Goal: Transaction & Acquisition: Obtain resource

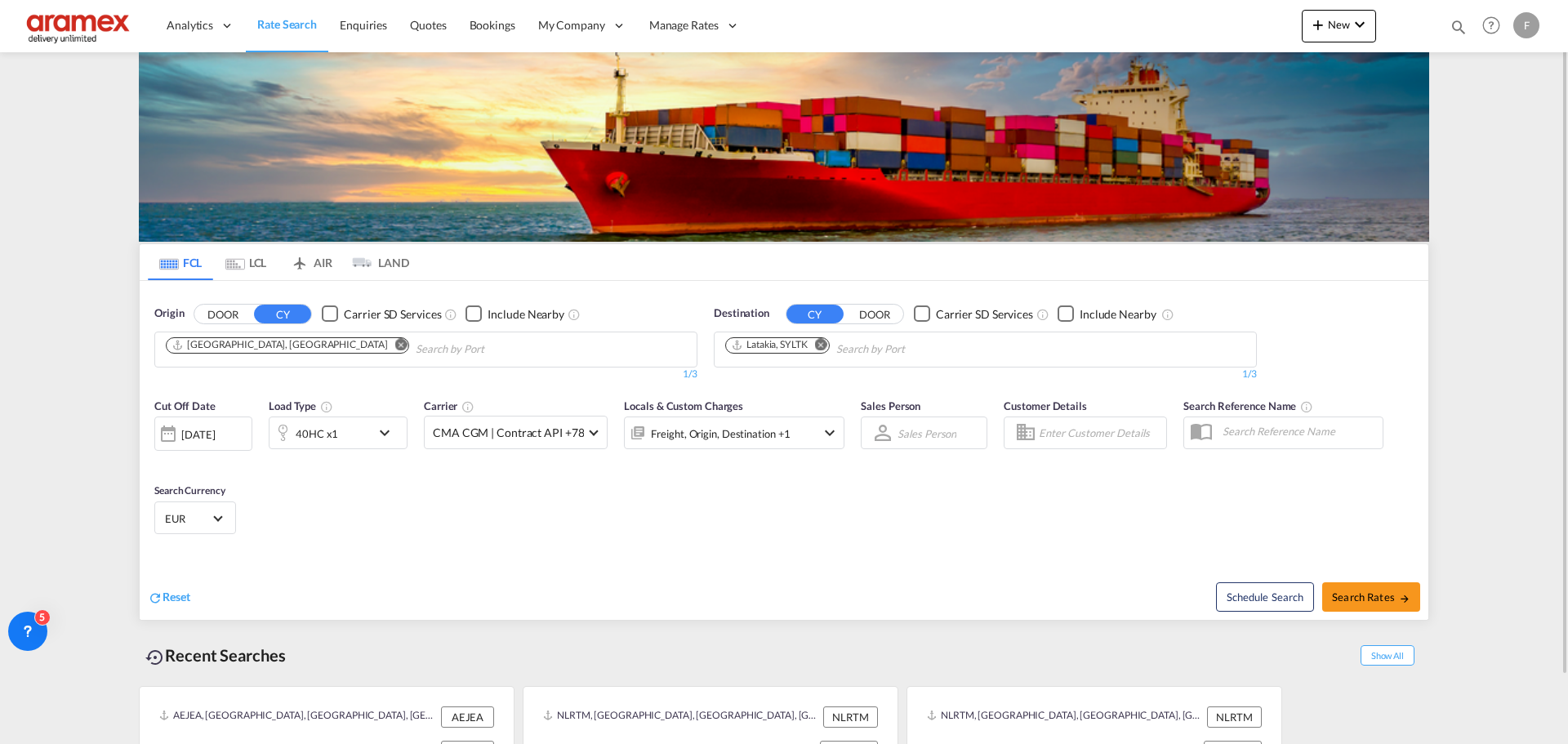
click at [396, 345] on md-icon "Remove" at bounding box center [401, 344] width 13 height 13
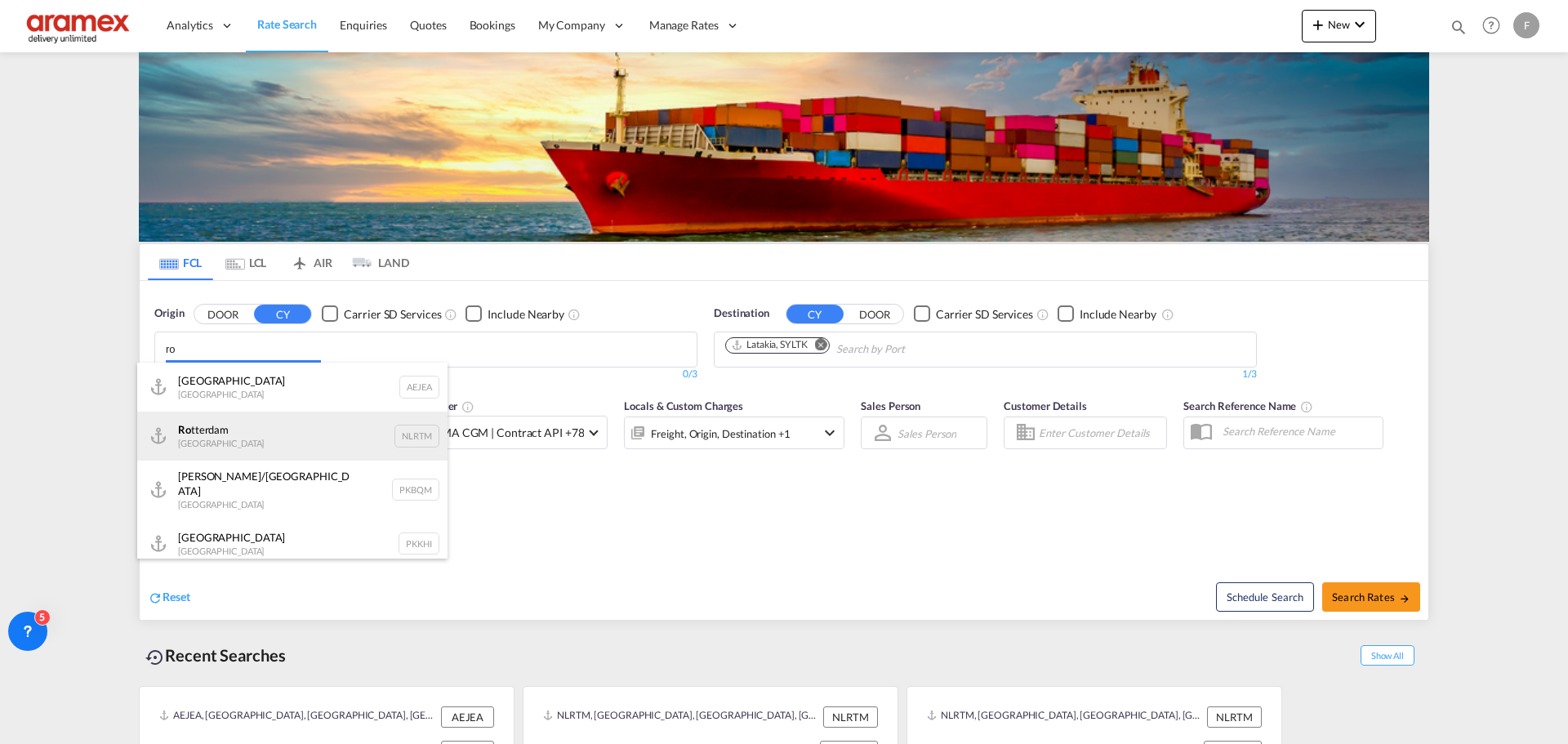
type input "ro"
click at [304, 435] on div "[GEOGRAPHIC_DATA] ([GEOGRAPHIC_DATA]) [GEOGRAPHIC_DATA] ROBUH" at bounding box center [292, 441] width 310 height 58
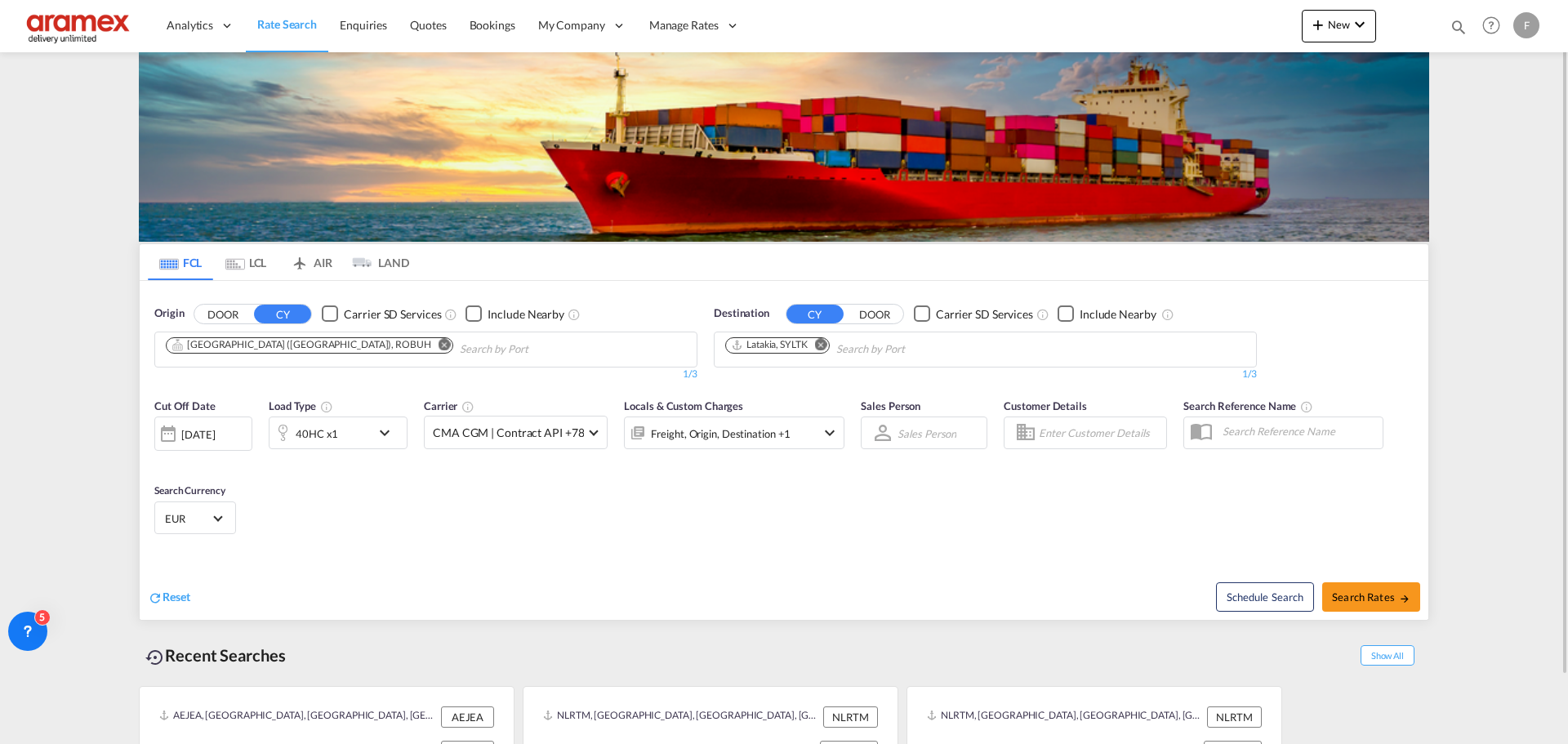
click at [438, 345] on md-icon "Remove" at bounding box center [444, 344] width 13 height 13
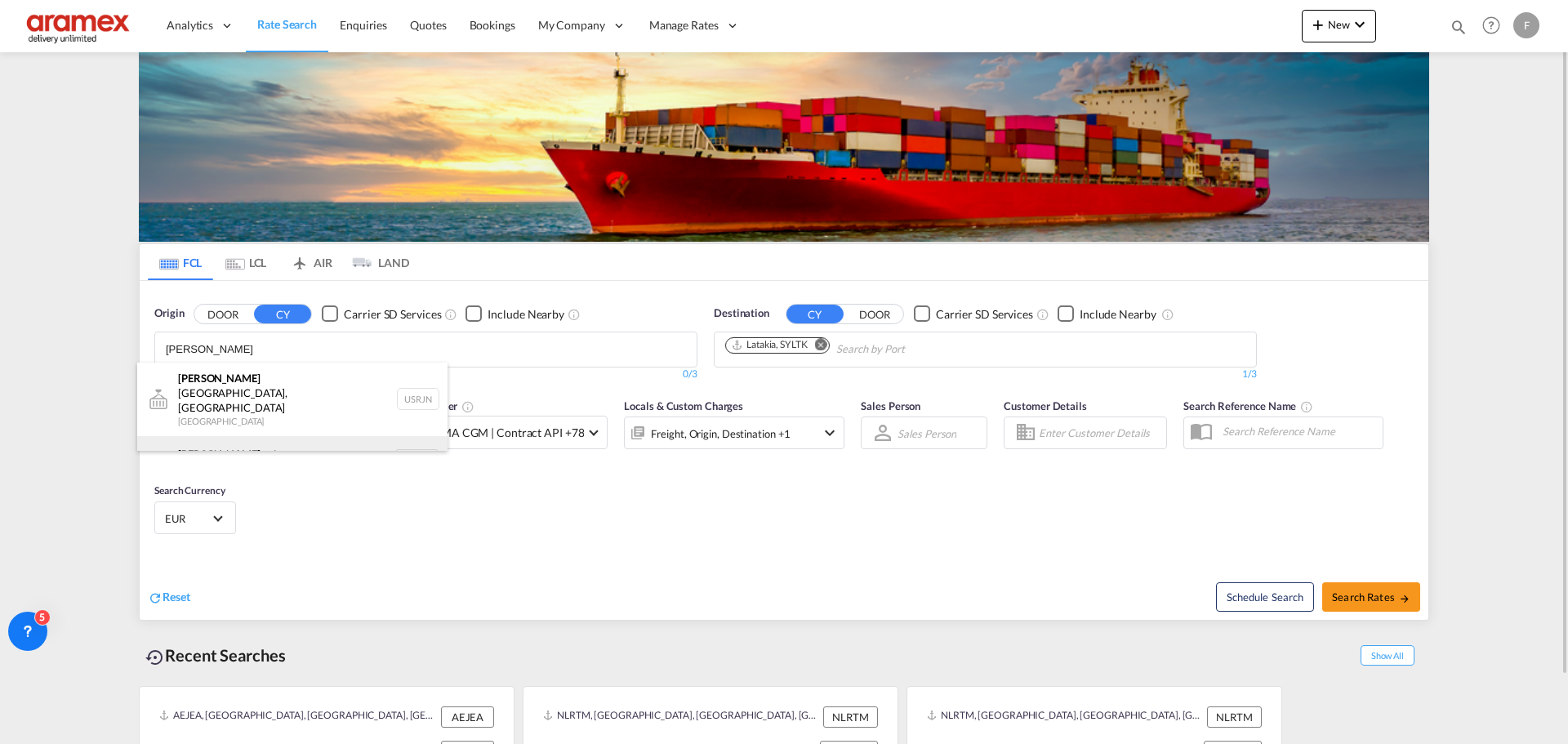
type input "[PERSON_NAME]"
click at [258, 437] on div "[PERSON_NAME] erdam [GEOGRAPHIC_DATA] NLRTM" at bounding box center [292, 461] width 310 height 49
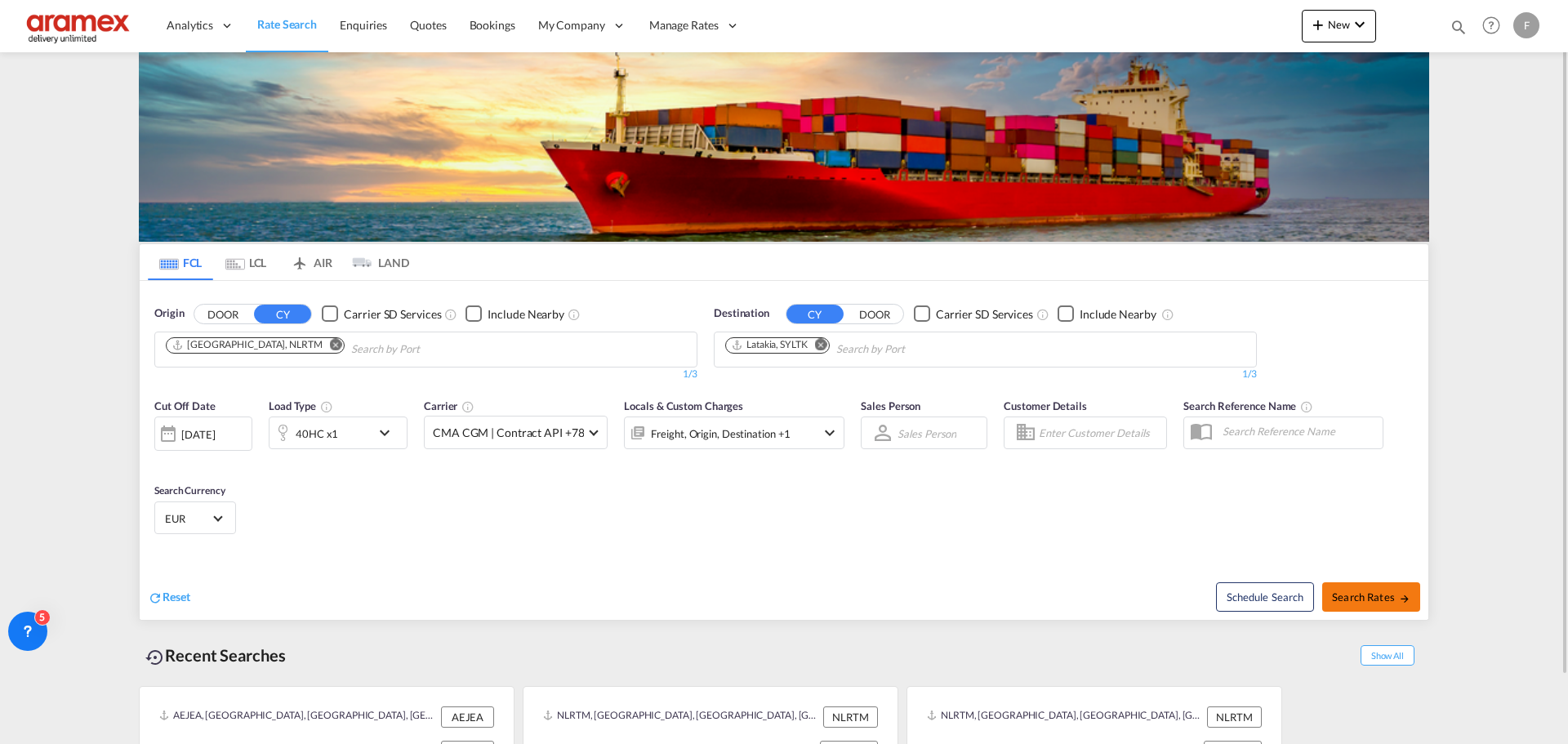
click at [1399, 594] on md-icon "icon-arrow-right" at bounding box center [1405, 599] width 12 height 12
type input "NLRTM to SYLTK / [DATE]"
